Goal: Information Seeking & Learning: Learn about a topic

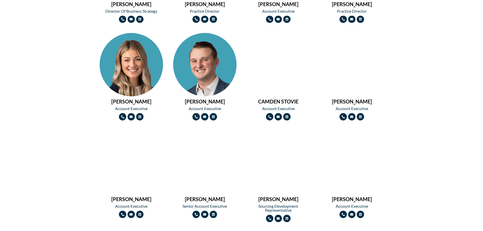
scroll to position [431, 0]
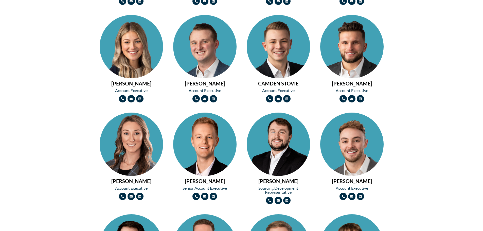
click at [120, 130] on img at bounding box center [131, 160] width 63 height 95
click at [141, 52] on img at bounding box center [131, 62] width 63 height 95
click at [145, 132] on img at bounding box center [131, 160] width 63 height 95
click at [135, 64] on img at bounding box center [131, 62] width 63 height 95
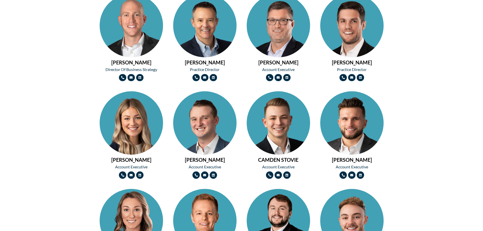
scroll to position [355, 0]
click at [224, 124] on img at bounding box center [204, 138] width 63 height 95
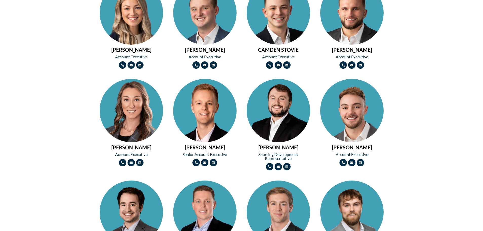
scroll to position [634, 0]
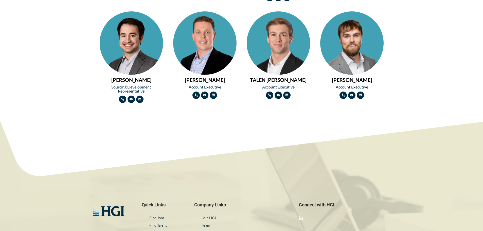
click at [349, 39] on img at bounding box center [351, 58] width 63 height 95
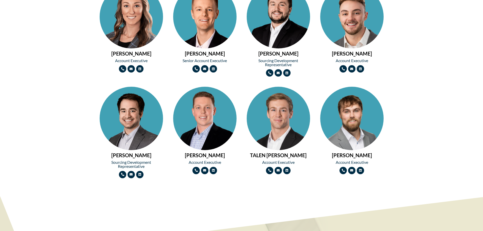
scroll to position [558, 0]
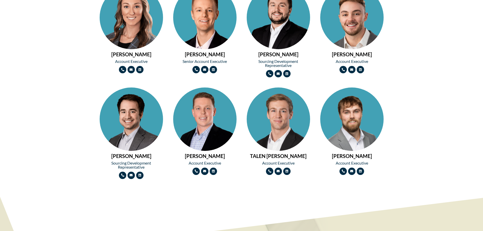
click at [270, 126] on img at bounding box center [278, 135] width 63 height 95
click at [206, 113] on img at bounding box center [204, 135] width 63 height 95
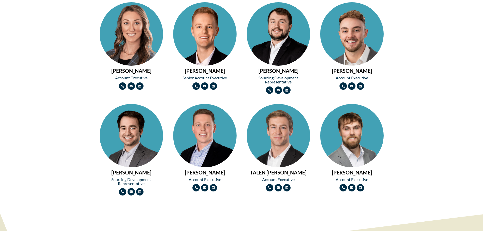
scroll to position [482, 0]
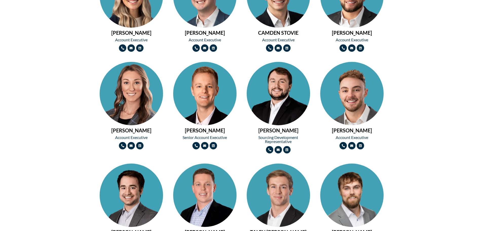
click at [351, 102] on img at bounding box center [351, 109] width 63 height 95
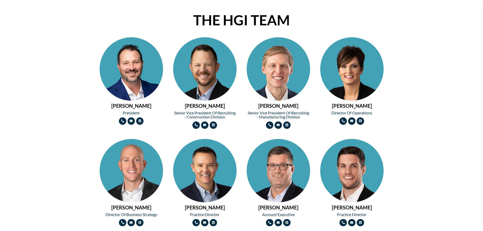
scroll to position [203, 0]
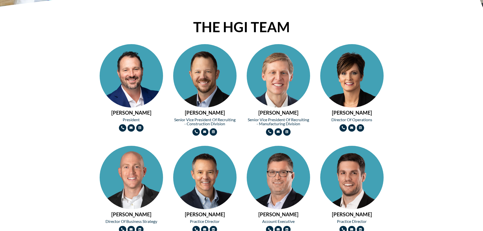
click at [127, 79] on img at bounding box center [131, 91] width 63 height 95
click at [210, 82] on img at bounding box center [204, 91] width 63 height 95
click at [295, 90] on img at bounding box center [278, 91] width 63 height 95
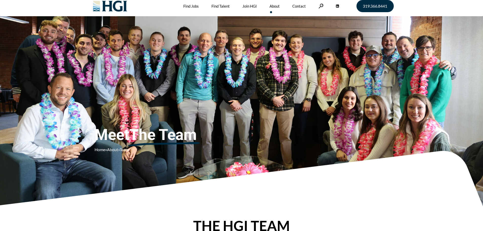
scroll to position [0, 0]
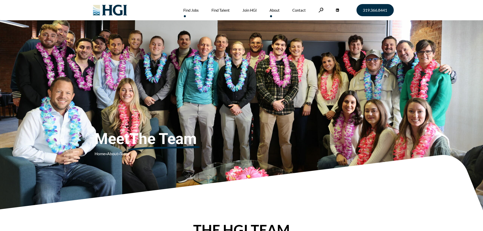
click at [197, 9] on link "Find Jobs" at bounding box center [190, 10] width 15 height 20
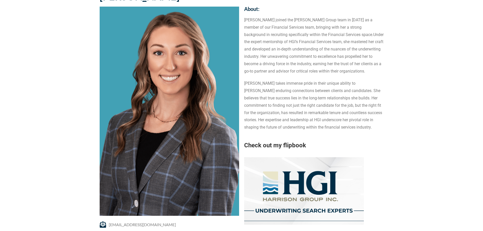
scroll to position [51, 0]
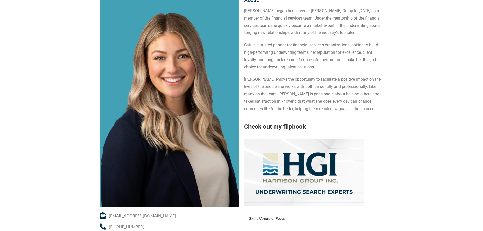
scroll to position [76, 0]
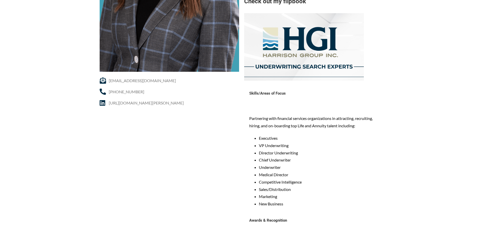
scroll to position [178, 0]
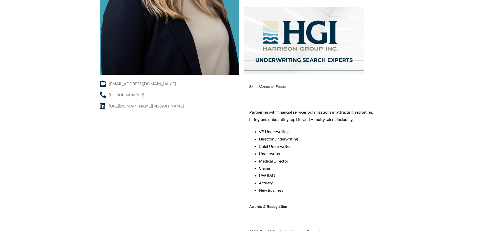
scroll to position [203, 0]
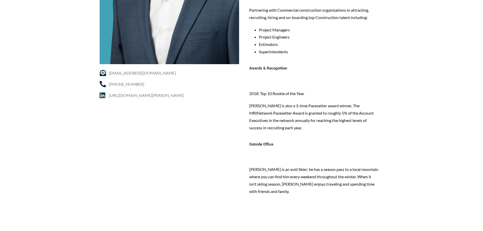
scroll to position [203, 0]
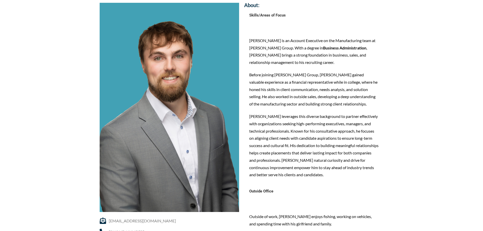
scroll to position [51, 0]
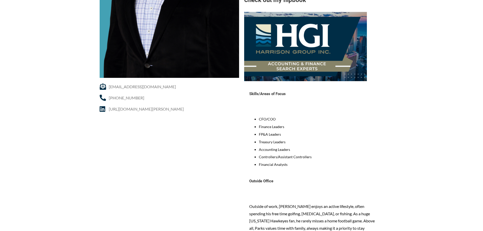
scroll to position [228, 0]
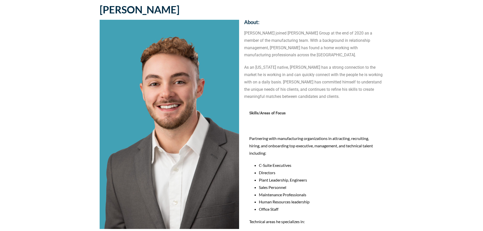
scroll to position [25, 0]
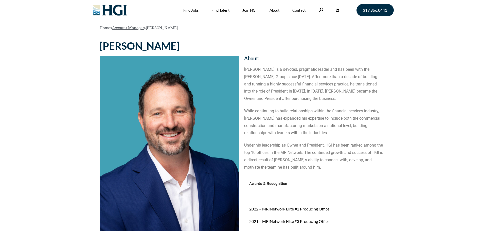
click at [119, 28] on link "Account Manager" at bounding box center [128, 27] width 32 height 5
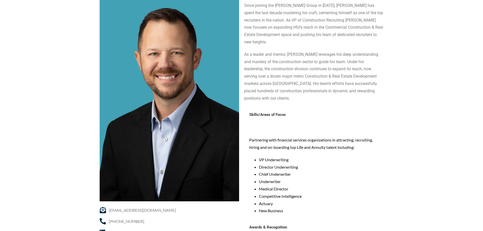
scroll to position [51, 0]
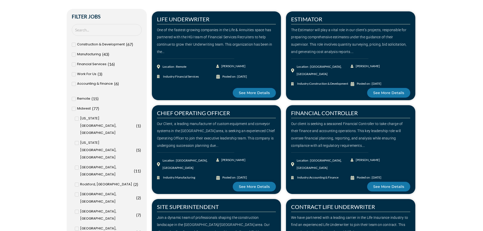
scroll to position [178, 0]
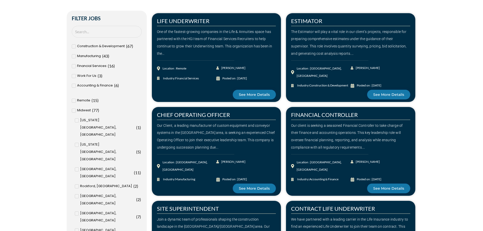
click at [75, 76] on span at bounding box center [74, 76] width 4 height 4
click at [0, 0] on input "Work For Us ( 3 )" at bounding box center [0, 0] width 0 height 0
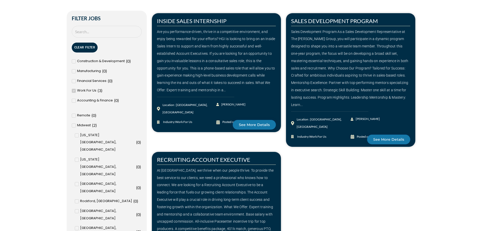
click at [75, 76] on div "Financial Services ( 0 )" at bounding box center [107, 80] width 70 height 9
click at [73, 88] on div "Work For Us ( 3 )" at bounding box center [107, 90] width 70 height 7
click at [0, 0] on input "Work For Us ( 3 )" at bounding box center [0, 0] width 0 height 0
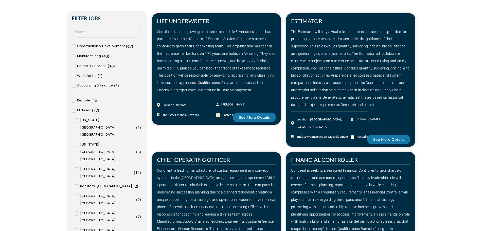
click at [74, 102] on icon at bounding box center [74, 100] width 2 height 3
click at [0, 0] on input "Remote ( 15 )" at bounding box center [0, 0] width 0 height 0
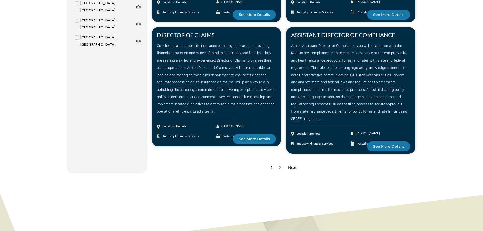
scroll to position [685, 0]
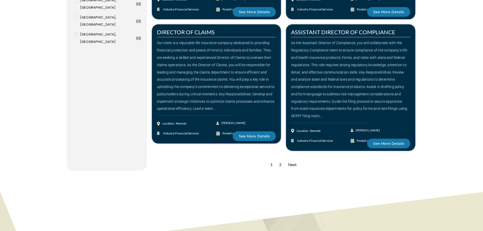
click at [278, 159] on div "2" at bounding box center [280, 165] width 7 height 12
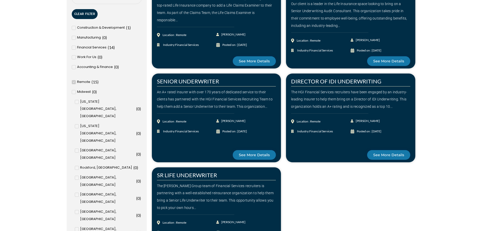
scroll to position [203, 0]
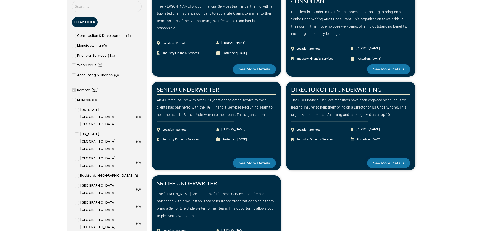
click at [73, 90] on icon at bounding box center [74, 90] width 2 height 3
click at [0, 0] on input "Remote ( 15 )" at bounding box center [0, 0] width 0 height 0
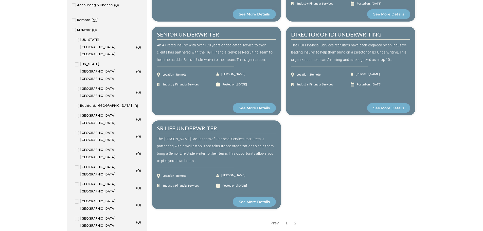
scroll to position [304, 0]
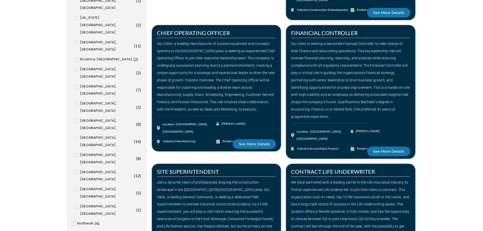
click at [0, 0] on input "Washington, DC ( 6 )" at bounding box center [0, 0] width 0 height 0
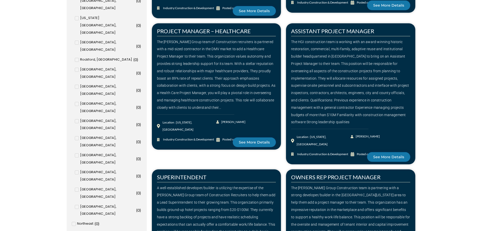
click at [0, 0] on input "Baltimore, MD ( 0 )" at bounding box center [0, 0] width 0 height 0
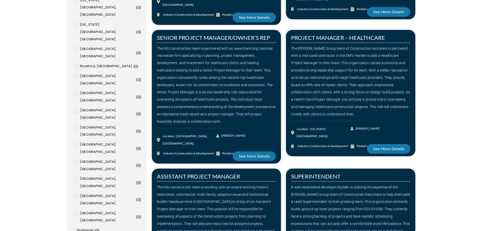
scroll to position [344, 0]
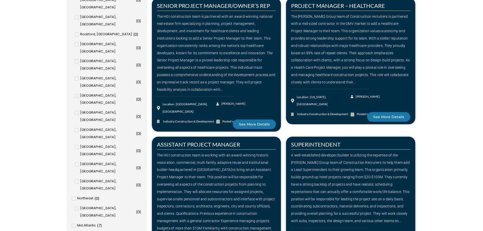
click at [78, 231] on icon at bounding box center [77, 235] width 2 height 3
click at [0, 0] on input "Washington, DC ( 6 )" at bounding box center [0, 0] width 0 height 0
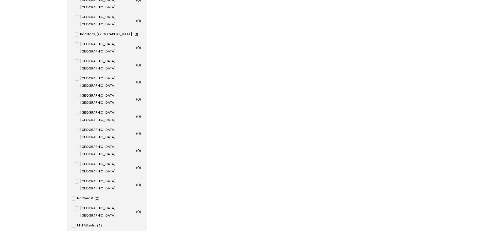
click at [0, 0] on input "Baltimore, MD ( 1 )" at bounding box center [0, 0] width 0 height 0
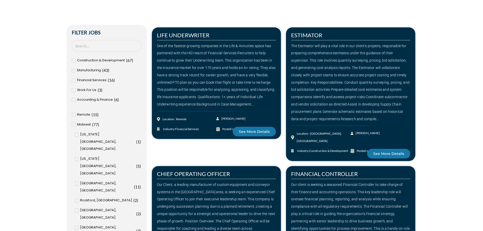
scroll to position [152, 0]
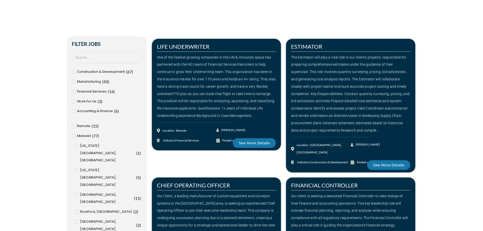
click at [90, 90] on span "Financial Services" at bounding box center [91, 91] width 29 height 7
click at [0, 0] on input "Financial Services ( 16 )" at bounding box center [0, 0] width 0 height 0
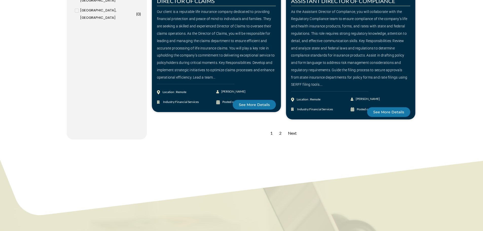
scroll to position [710, 0]
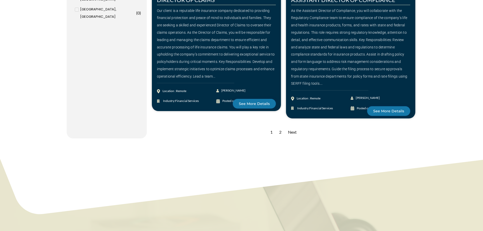
click at [279, 126] on div "2" at bounding box center [280, 132] width 7 height 12
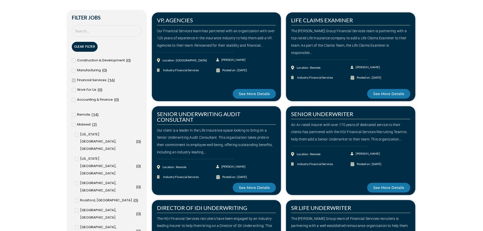
scroll to position [178, 0]
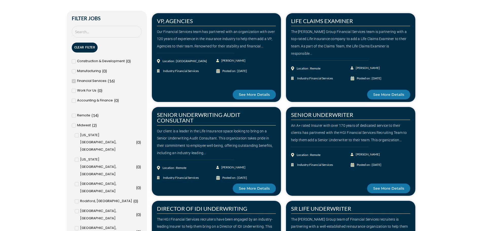
click at [74, 116] on icon at bounding box center [74, 115] width 2 height 3
click at [0, 0] on input "Remote ( 14 )" at bounding box center [0, 0] width 0 height 0
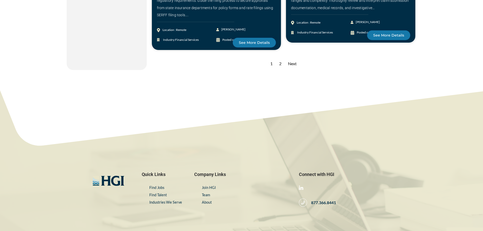
scroll to position [786, 0]
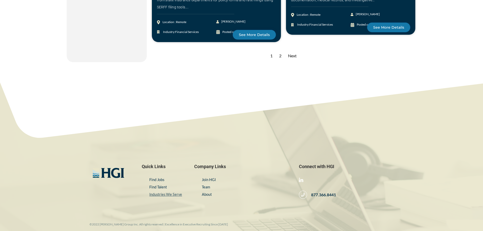
click at [179, 194] on link "Industries We Serve" at bounding box center [165, 194] width 33 height 4
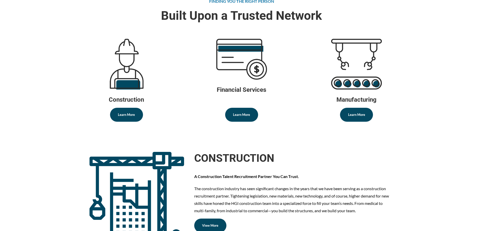
scroll to position [203, 0]
click at [252, 116] on link "Learn More" at bounding box center [241, 114] width 33 height 14
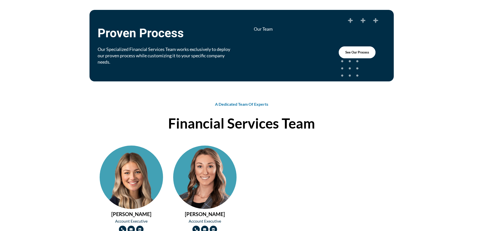
scroll to position [298, 0]
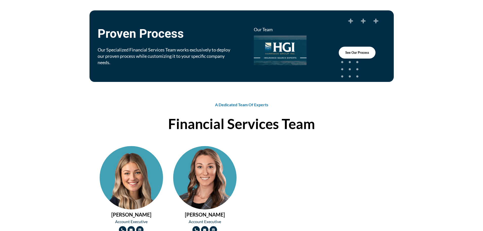
click at [359, 55] on link "See Our Process" at bounding box center [357, 53] width 37 height 12
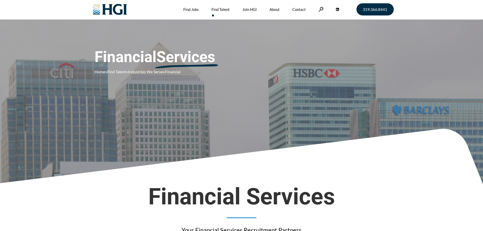
scroll to position [0, 0]
